Goal: Transaction & Acquisition: Purchase product/service

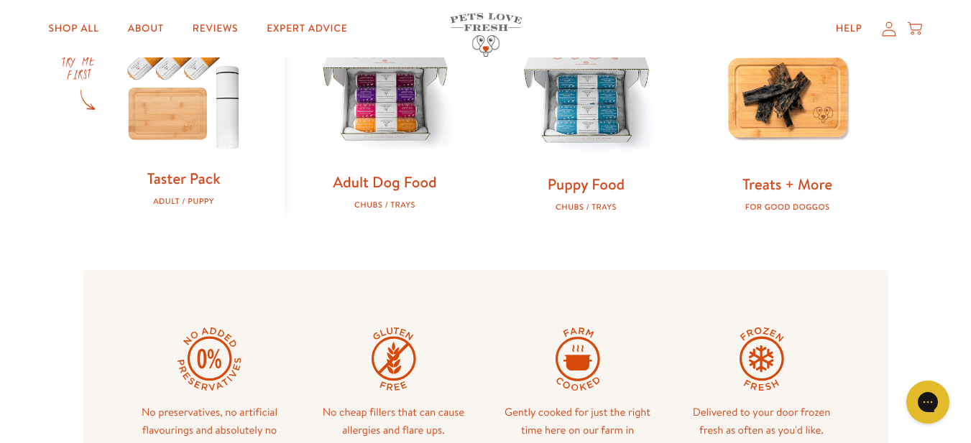
click at [379, 176] on link "Adult Dog Food" at bounding box center [384, 182] width 103 height 21
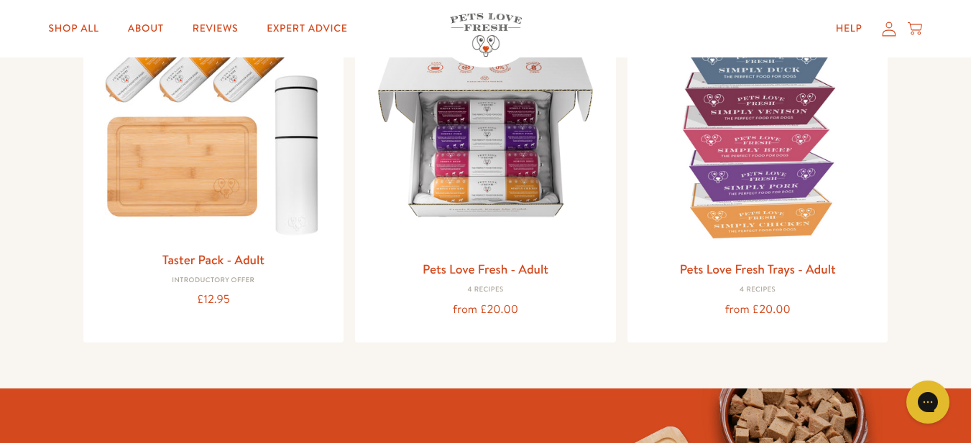
scroll to position [144, 0]
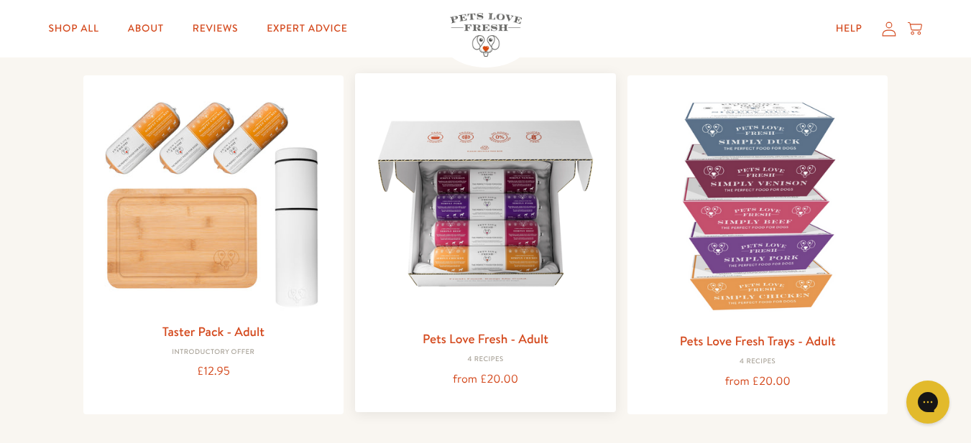
click at [494, 221] on img at bounding box center [485, 204] width 238 height 238
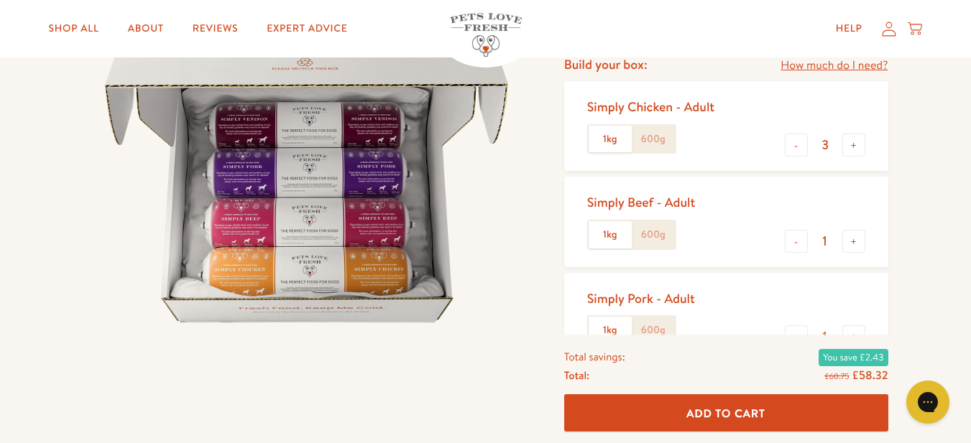
scroll to position [216, 0]
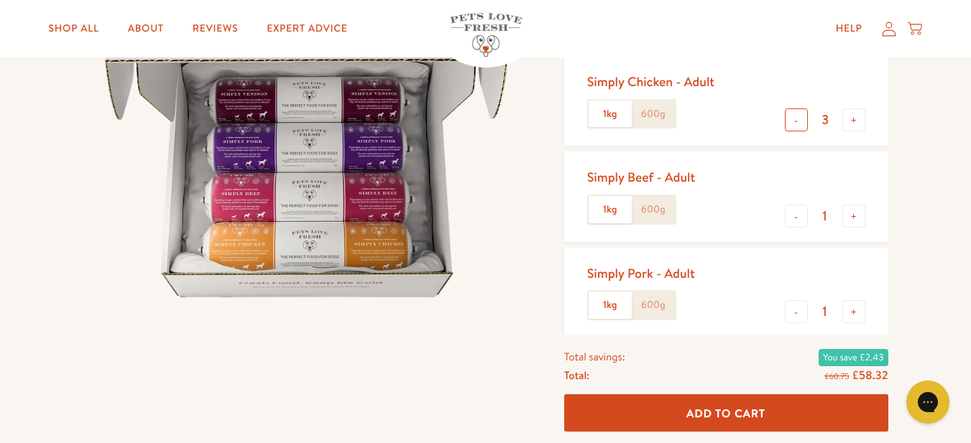
click at [791, 117] on button "-" at bounding box center [796, 119] width 23 height 23
type input "1"
click at [657, 111] on label "600g" at bounding box center [653, 114] width 43 height 27
click at [0, 0] on input "600g" at bounding box center [0, 0] width 0 height 0
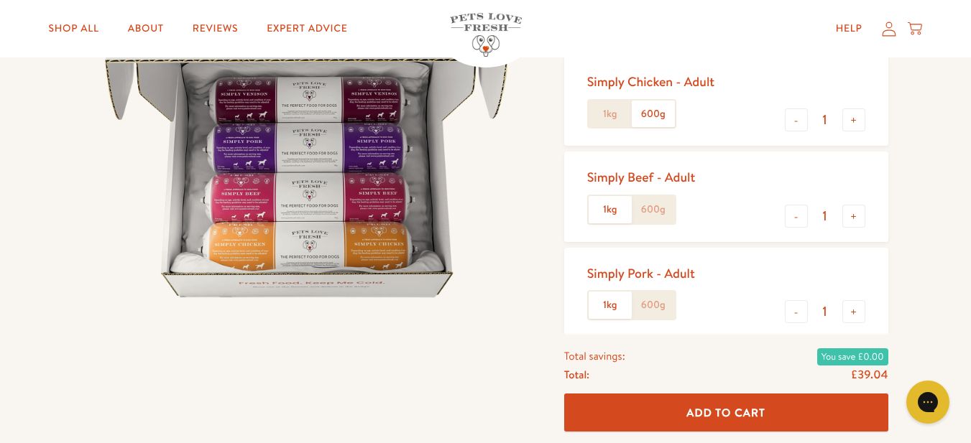
click at [601, 114] on label "1kg" at bounding box center [609, 114] width 43 height 27
click at [0, 0] on input "1kg" at bounding box center [0, 0] width 0 height 0
